Goal: Obtain resource: Download file/media

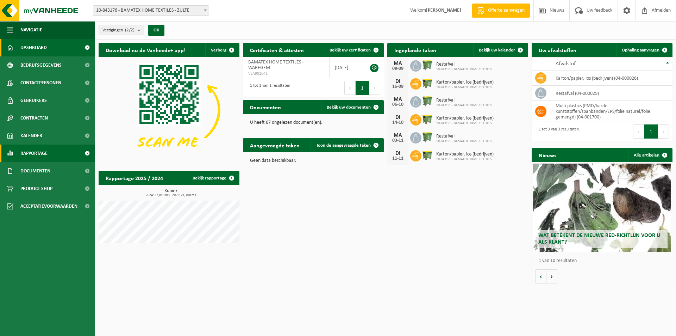
click at [30, 151] on span "Rapportage" at bounding box center [33, 153] width 27 height 18
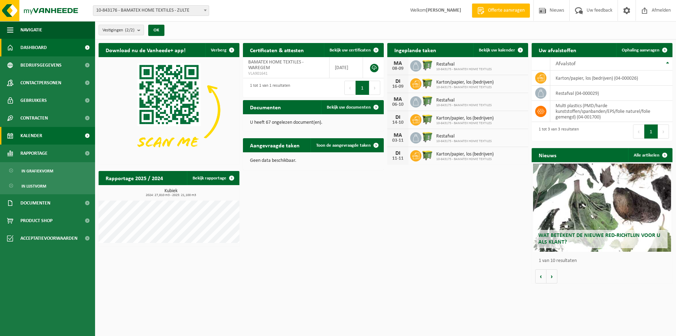
click at [29, 136] on span "Kalender" at bounding box center [31, 136] width 22 height 18
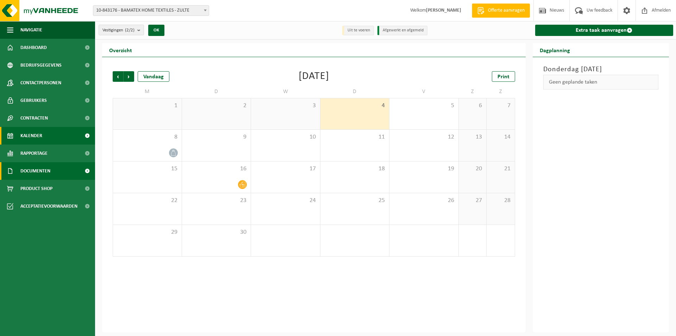
click at [27, 169] on span "Documenten" at bounding box center [35, 171] width 30 height 18
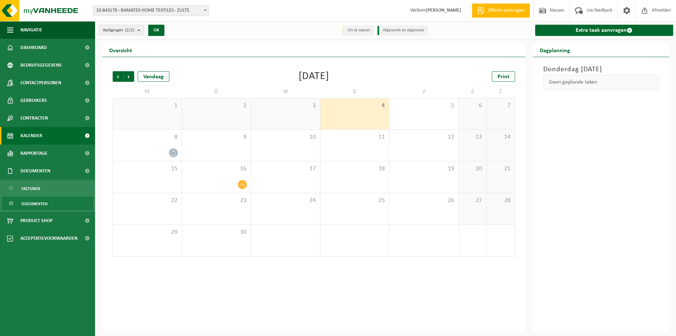
click at [30, 204] on span "Documenten" at bounding box center [34, 203] width 26 height 13
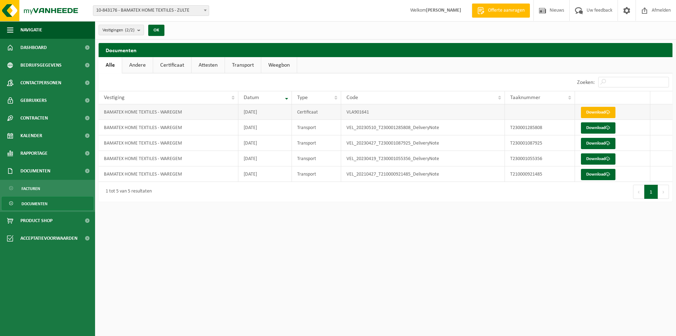
click at [604, 112] on link "Download" at bounding box center [598, 112] width 35 height 11
